Goal: Information Seeking & Learning: Find specific fact

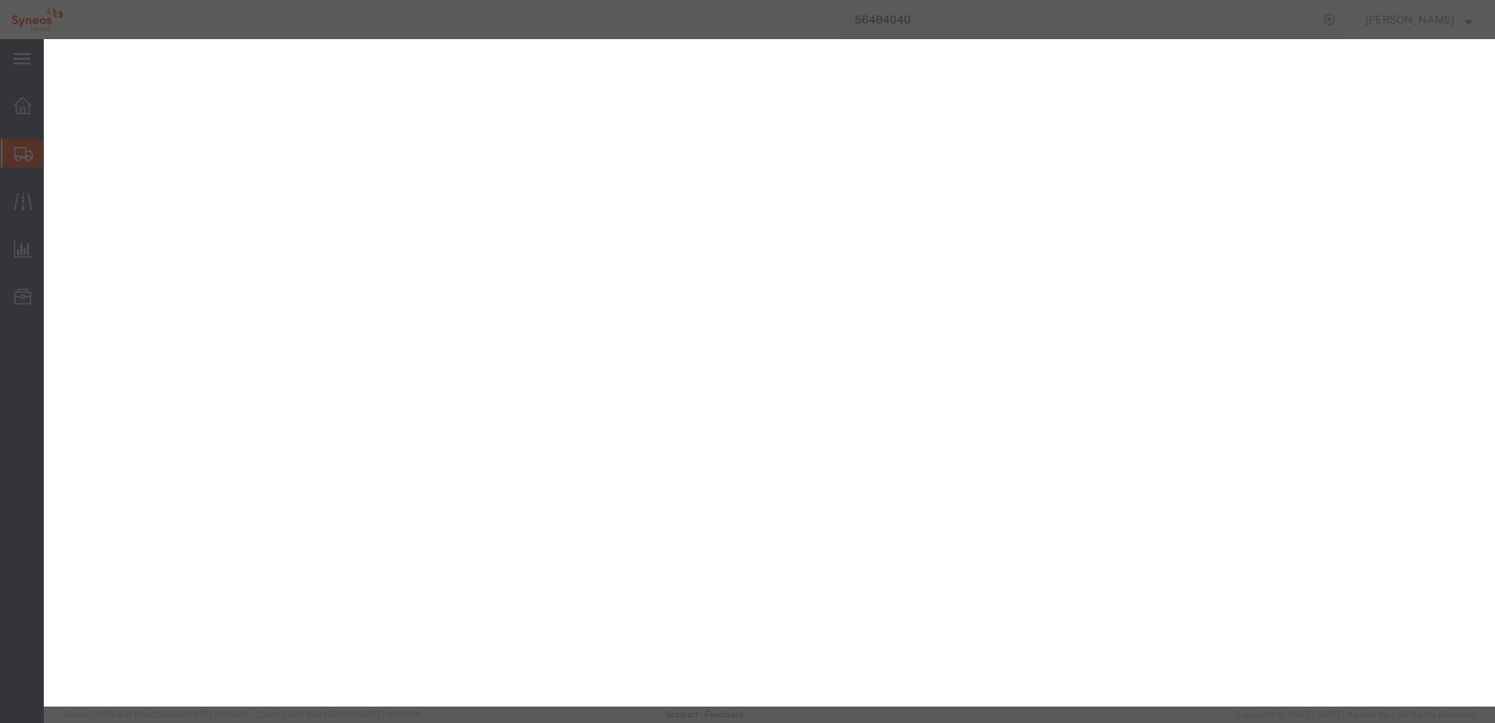
select select "SBX"
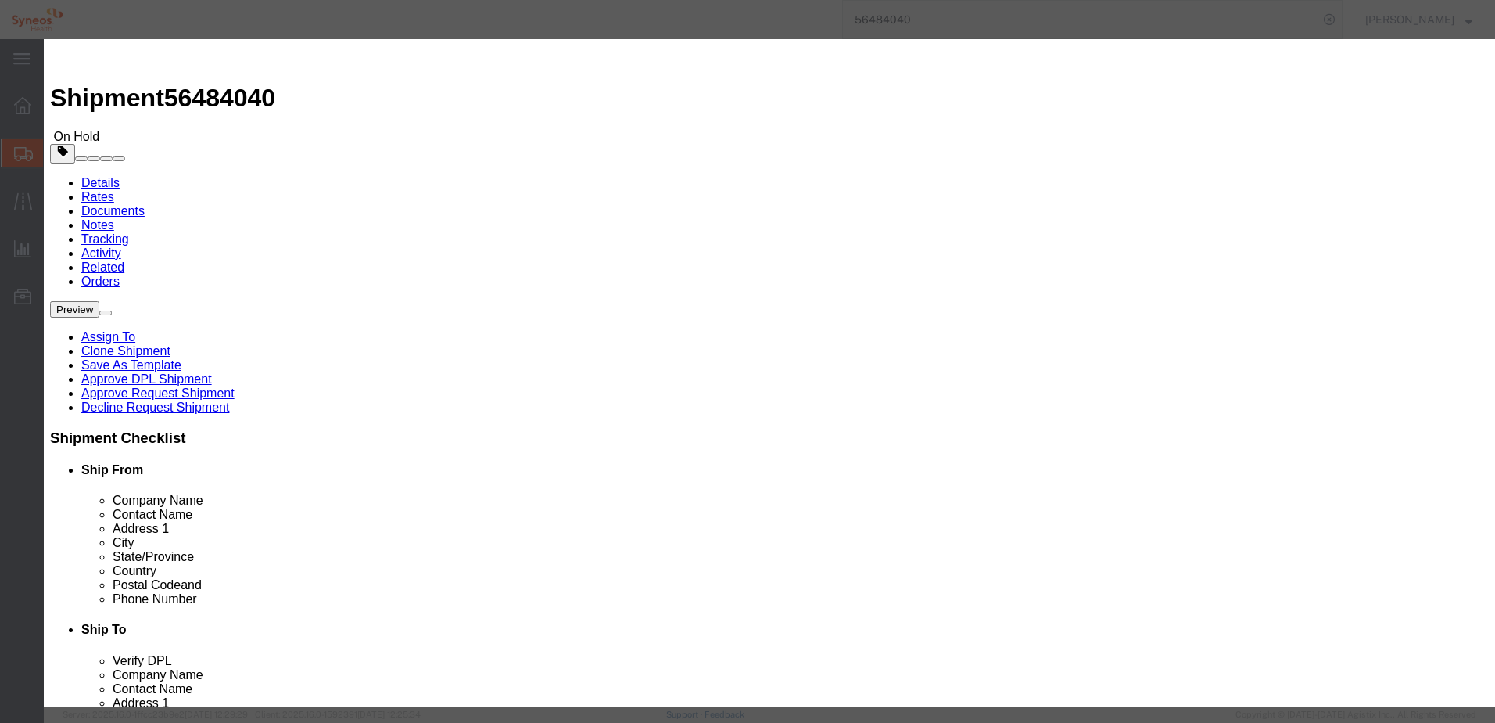
click button "Close"
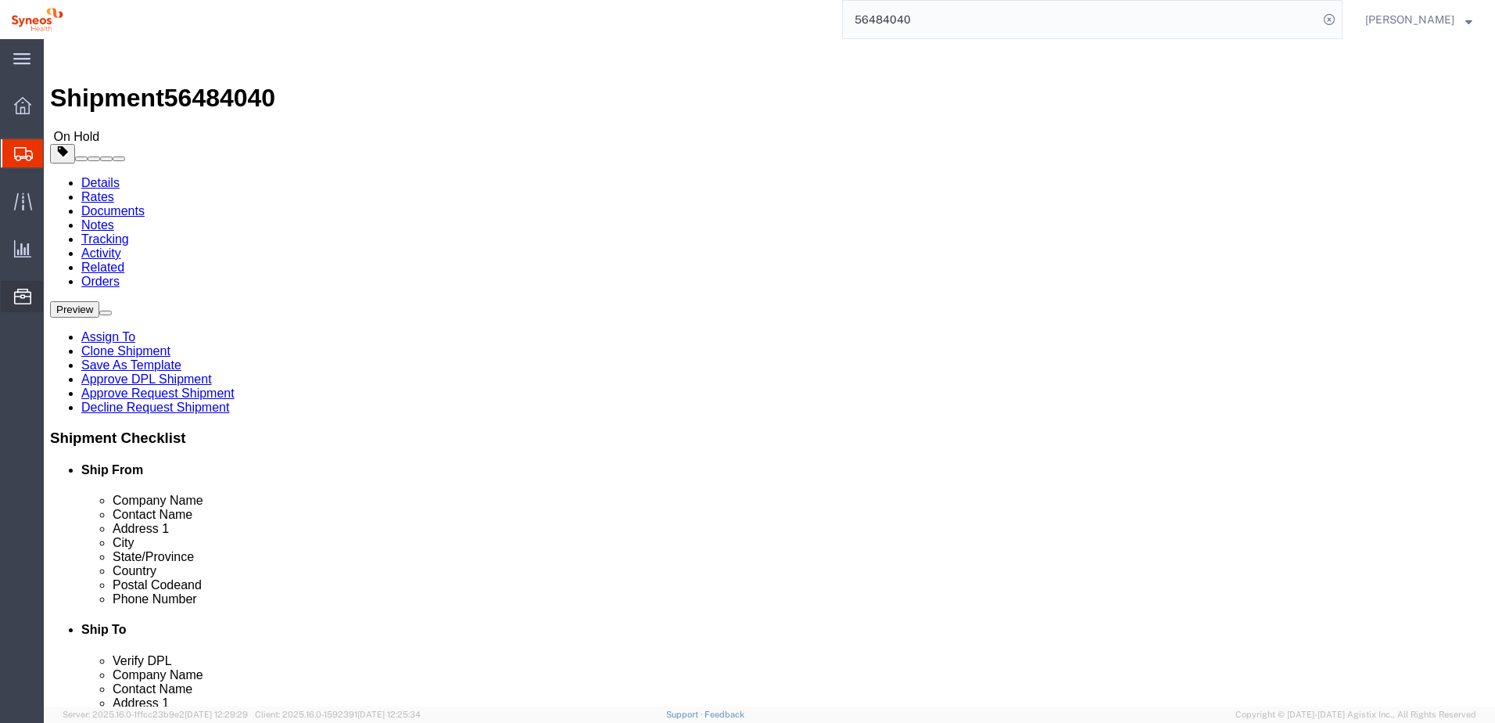
click at [0, 0] on span "Commodity Library" at bounding box center [0, 0] width 0 height 0
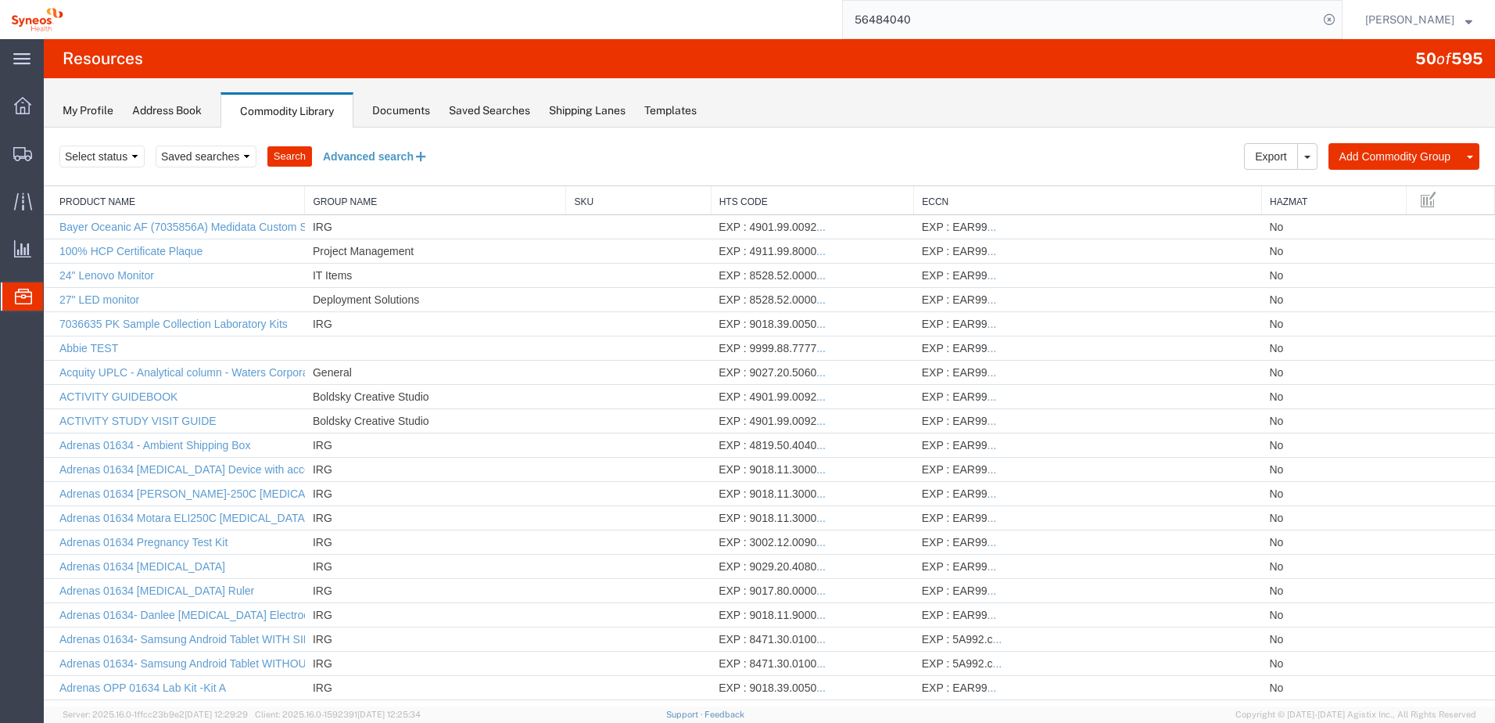
click at [408, 147] on button "Advanced search" at bounding box center [375, 156] width 127 height 27
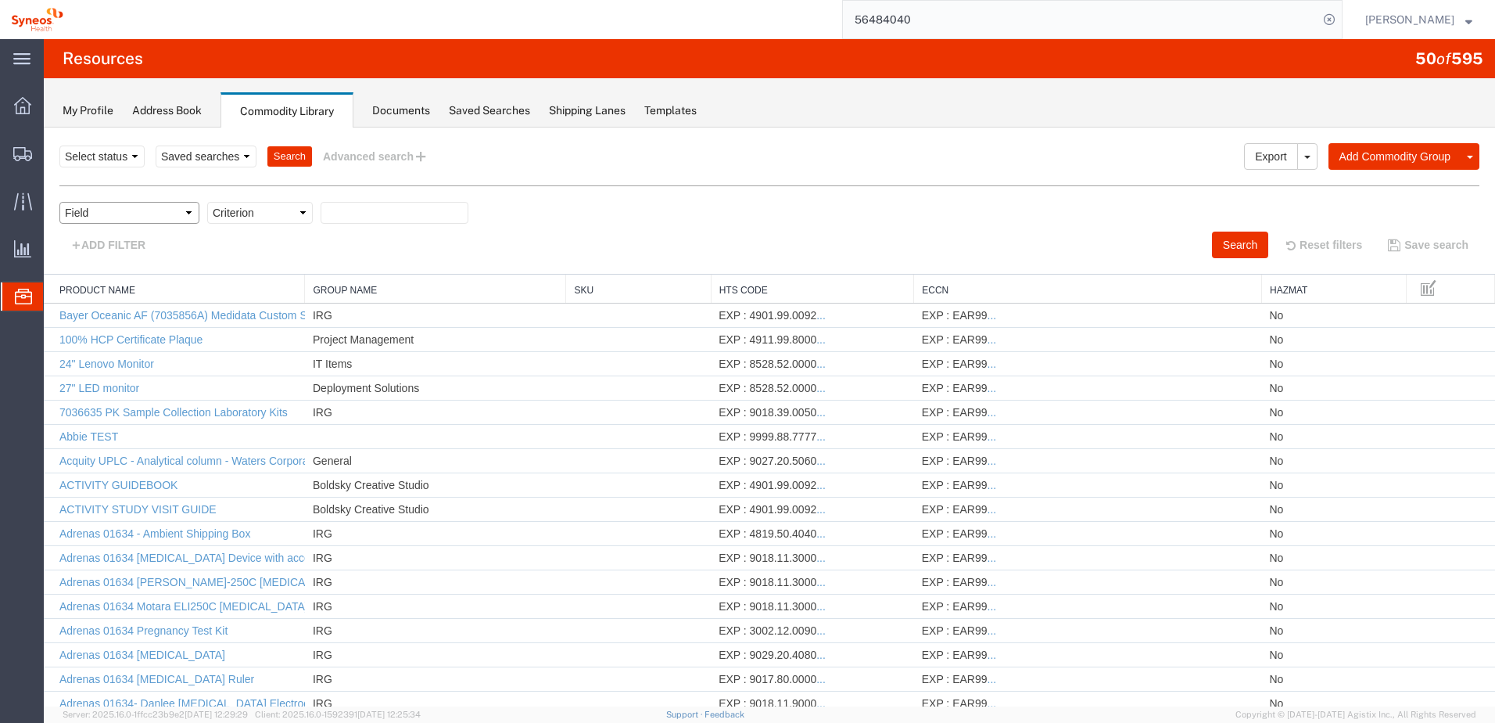
click at [135, 210] on select "Field Class Commodity Category Commodity Group Commodity Quantity Commodity Val…" at bounding box center [129, 213] width 140 height 22
select select "productName"
click at [59, 202] on select "Field Class Commodity Category Commodity Group Commodity Quantity Commodity Val…" at bounding box center [129, 213] width 140 height 22
drag, startPoint x: 256, startPoint y: 201, endPoint x: 254, endPoint y: 221, distance: 19.7
click at [256, 217] on select "Criterion contains does not contain is is blank is not blank starts with" at bounding box center [260, 213] width 106 height 22
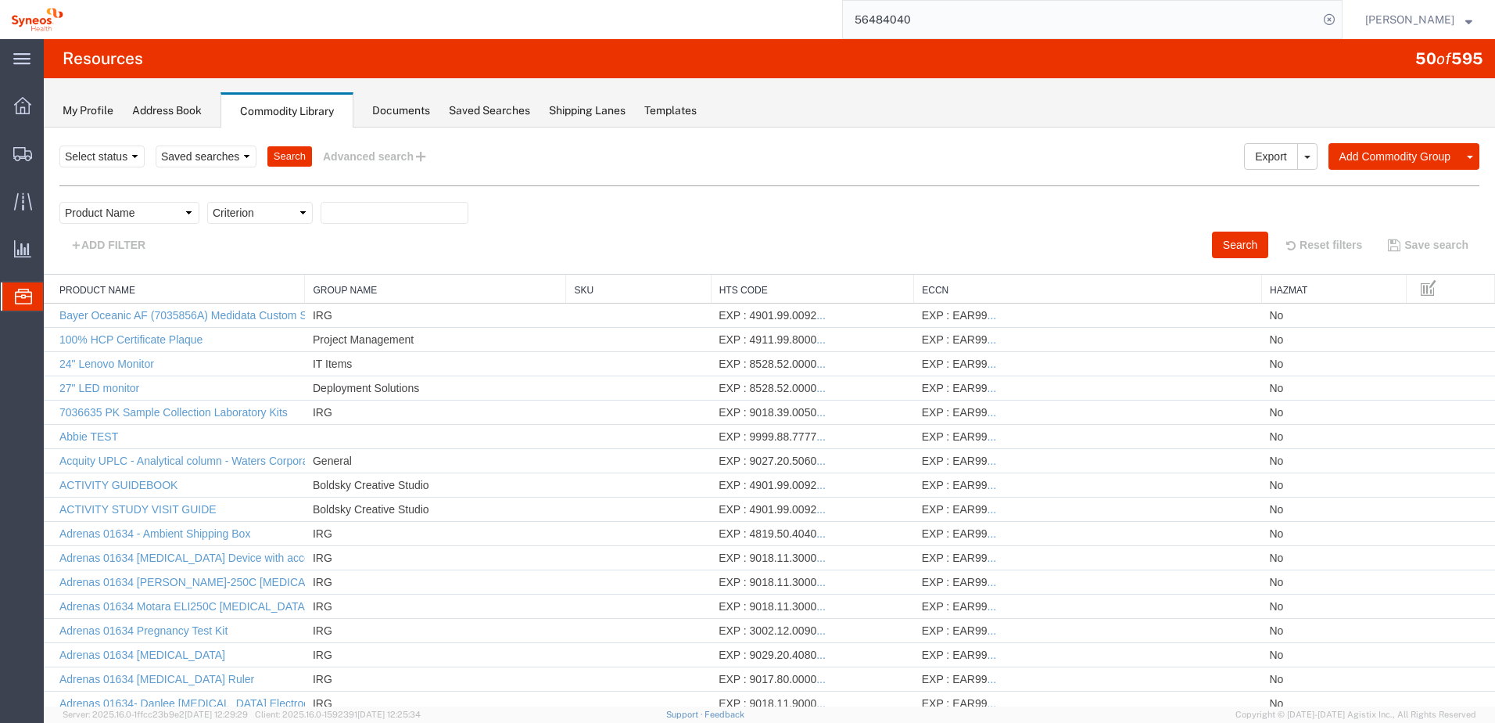
select select "contains"
click at [207, 202] on select "Criterion contains does not contain is is blank is not blank starts with" at bounding box center [260, 213] width 106 height 22
click at [357, 213] on input "text" at bounding box center [395, 213] width 148 height 22
type input "swag"
click at [1235, 246] on button "Search" at bounding box center [1240, 244] width 56 height 27
